Goal: Task Accomplishment & Management: Use online tool/utility

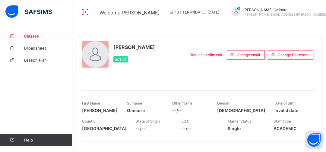
click at [31, 35] on span "Classes" at bounding box center [48, 36] width 48 height 5
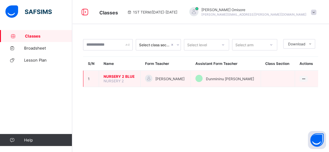
click at [112, 78] on span "NURSERY 2 BLUE" at bounding box center [120, 76] width 32 height 5
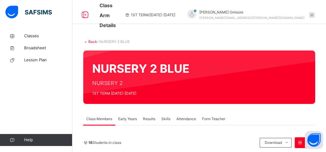
click at [186, 120] on span "Attendance" at bounding box center [186, 119] width 20 height 5
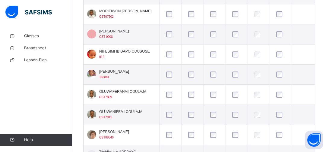
scroll to position [369, 0]
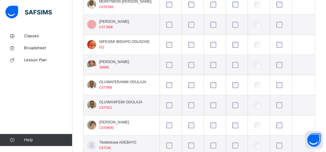
click at [216, 123] on div at bounding box center [214, 126] width 11 height 6
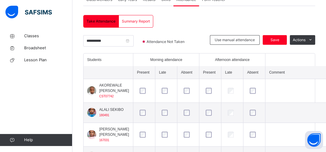
scroll to position [97, 0]
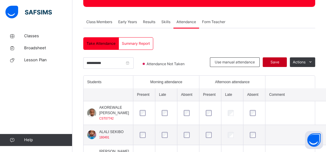
click at [276, 61] on span "Save" at bounding box center [274, 62] width 15 height 5
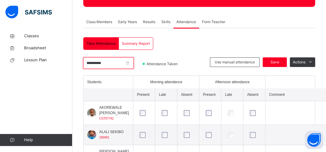
click at [133, 62] on input "**********" at bounding box center [108, 63] width 50 height 11
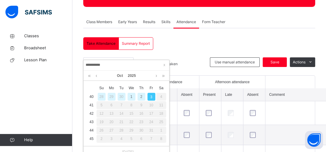
click at [141, 96] on div "2" at bounding box center [141, 97] width 8 height 8
